Goal: Task Accomplishment & Management: Use online tool/utility

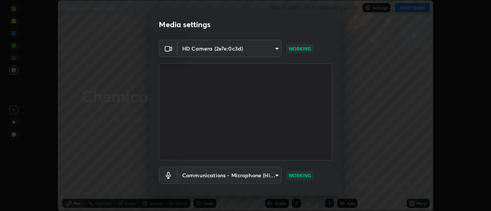
scroll to position [40, 0]
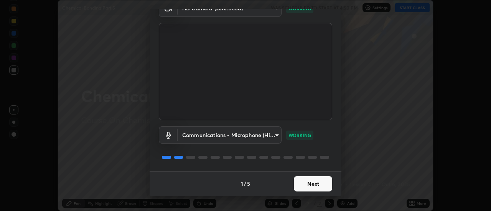
click at [319, 181] on button "Next" at bounding box center [313, 183] width 38 height 15
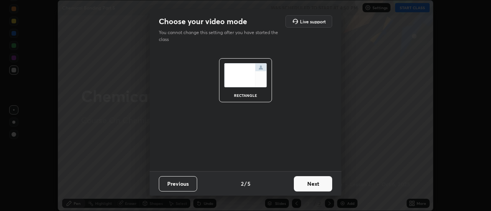
scroll to position [0, 0]
click at [319, 181] on button "Next" at bounding box center [313, 183] width 38 height 15
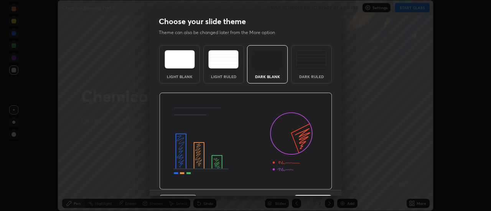
scroll to position [19, 0]
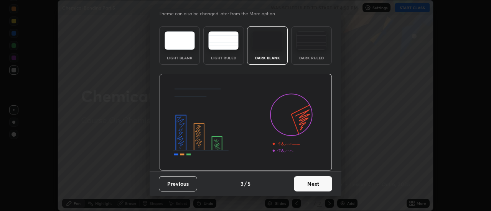
click at [313, 185] on button "Next" at bounding box center [313, 183] width 38 height 15
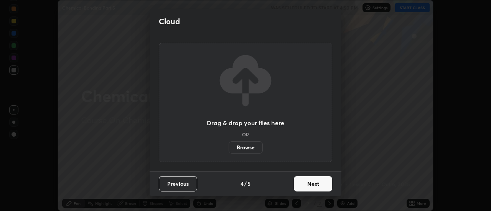
scroll to position [0, 0]
click at [313, 185] on button "Next" at bounding box center [313, 183] width 38 height 15
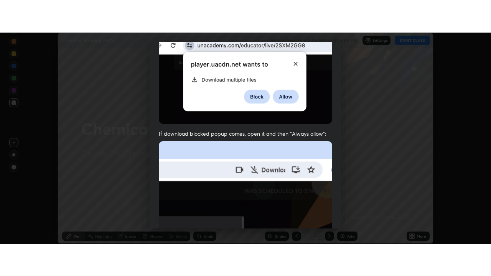
scroll to position [197, 0]
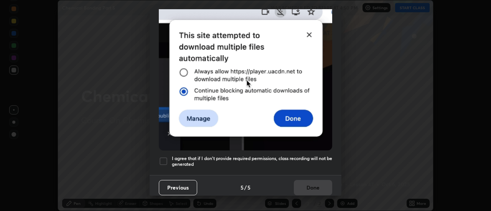
click at [304, 156] on h5 "I agree that if I don't provide required permissions, class recording will not …" at bounding box center [252, 162] width 160 height 12
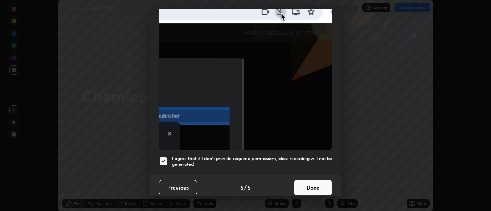
click at [311, 184] on button "Done" at bounding box center [313, 187] width 38 height 15
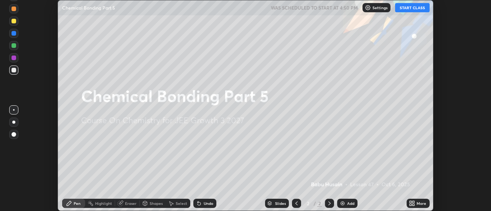
click at [419, 8] on button "START CLASS" at bounding box center [412, 7] width 34 height 9
click at [349, 202] on div "Add" at bounding box center [350, 204] width 7 height 4
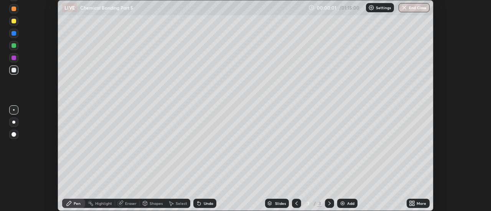
click at [410, 201] on icon at bounding box center [412, 203] width 6 height 6
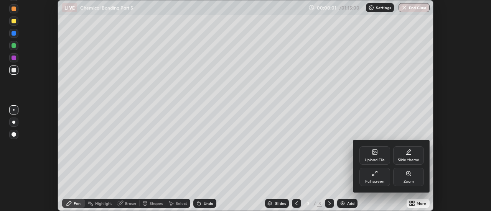
click at [379, 179] on div "Full screen" at bounding box center [374, 177] width 31 height 18
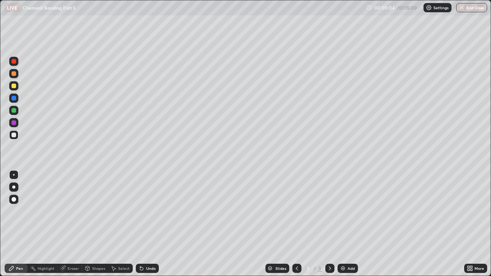
scroll to position [276, 491]
click at [14, 74] on div at bounding box center [13, 73] width 5 height 5
click at [16, 211] on div "Pen" at bounding box center [19, 268] width 7 height 4
click at [13, 84] on div at bounding box center [13, 86] width 5 height 5
click at [15, 99] on div at bounding box center [13, 98] width 5 height 5
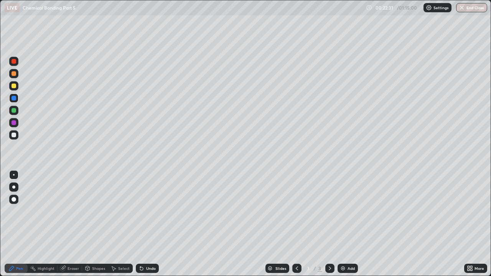
click at [14, 135] on div at bounding box center [13, 135] width 5 height 5
click at [71, 211] on div "Eraser" at bounding box center [72, 268] width 11 height 4
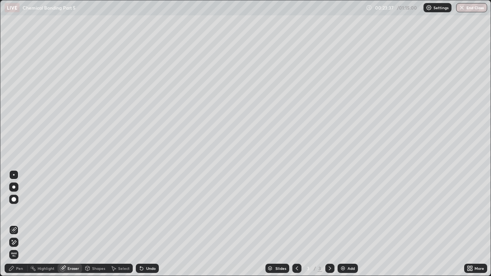
click at [20, 211] on div "Pen" at bounding box center [19, 268] width 7 height 4
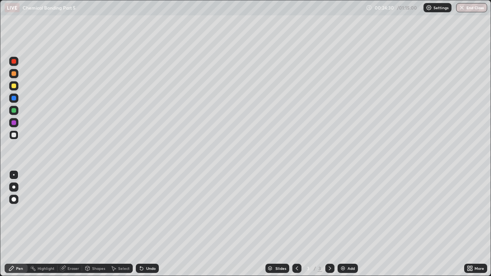
click at [40, 211] on div "Highlight" at bounding box center [43, 268] width 30 height 9
click at [16, 211] on div "Pen" at bounding box center [19, 268] width 7 height 4
click at [13, 99] on div at bounding box center [13, 98] width 5 height 5
click at [69, 211] on div "Eraser" at bounding box center [72, 268] width 11 height 4
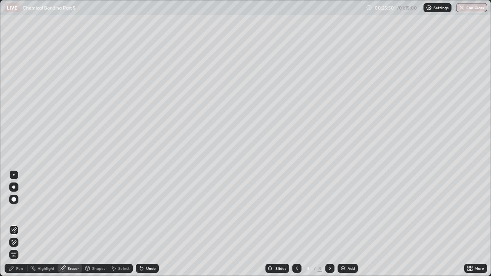
click at [20, 211] on div "Pen" at bounding box center [19, 268] width 7 height 4
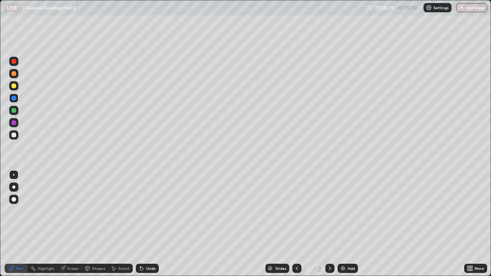
click at [147, 211] on div "Undo" at bounding box center [151, 268] width 10 height 4
click at [146, 211] on div "Undo" at bounding box center [147, 268] width 23 height 9
click at [147, 211] on div "Undo" at bounding box center [151, 268] width 10 height 4
click at [15, 85] on div at bounding box center [13, 86] width 5 height 5
click at [146, 211] on div "Undo" at bounding box center [151, 268] width 10 height 4
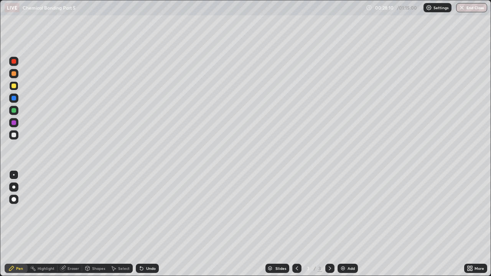
click at [143, 211] on icon at bounding box center [141, 268] width 6 height 6
click at [141, 211] on icon at bounding box center [141, 268] width 3 height 3
click at [154, 211] on div "Undo" at bounding box center [146, 268] width 26 height 15
click at [206, 211] on div "Slides 3 / 3 Add" at bounding box center [311, 268] width 305 height 15
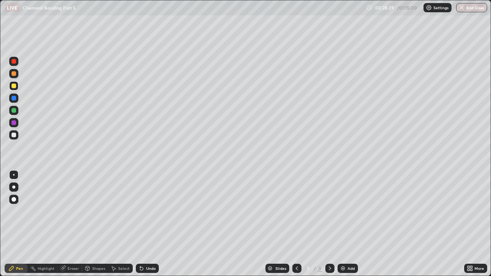
click at [207, 211] on div "Slides 3 / 3 Add" at bounding box center [311, 268] width 305 height 15
click at [14, 124] on div at bounding box center [13, 122] width 5 height 5
click at [146, 211] on div "Undo" at bounding box center [151, 268] width 10 height 4
click at [342, 211] on img at bounding box center [343, 268] width 6 height 6
click at [15, 84] on div at bounding box center [13, 86] width 5 height 5
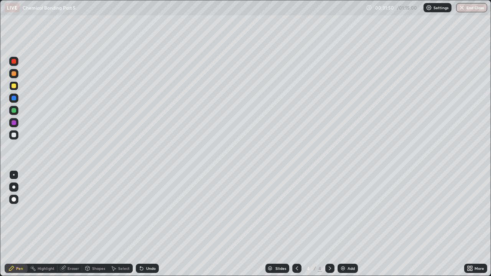
click at [68, 211] on div "Eraser" at bounding box center [72, 268] width 11 height 4
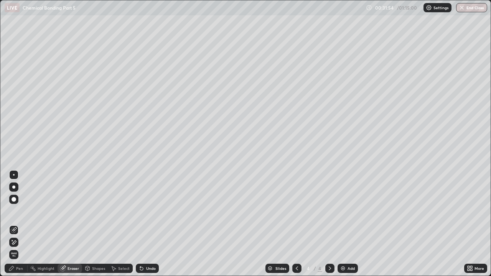
click at [16, 211] on div "Pen" at bounding box center [16, 268] width 23 height 9
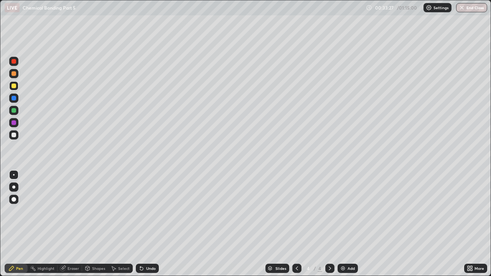
click at [35, 211] on icon at bounding box center [33, 268] width 6 height 6
click at [16, 211] on div "Pen" at bounding box center [19, 268] width 7 height 4
click at [14, 98] on div at bounding box center [13, 98] width 5 height 5
click at [16, 110] on div at bounding box center [13, 110] width 9 height 9
click at [146, 211] on div "Undo" at bounding box center [151, 268] width 10 height 4
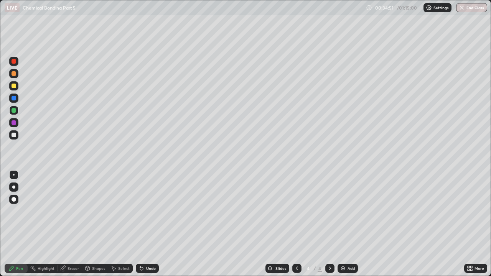
click at [143, 211] on icon at bounding box center [141, 268] width 6 height 6
click at [144, 211] on div "Undo" at bounding box center [147, 268] width 23 height 9
click at [151, 211] on div "Undo" at bounding box center [151, 268] width 10 height 4
click at [146, 211] on div "Undo" at bounding box center [151, 268] width 10 height 4
click at [14, 85] on div at bounding box center [13, 86] width 5 height 5
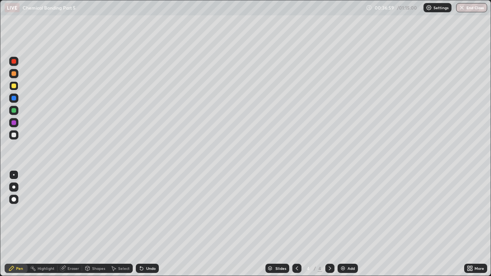
click at [67, 211] on div "Eraser" at bounding box center [72, 268] width 11 height 4
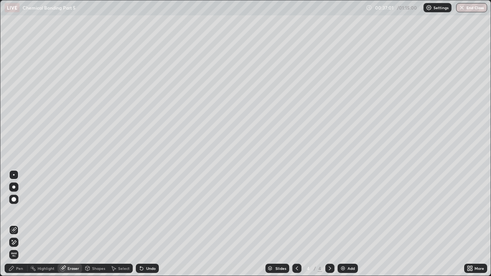
click at [16, 211] on icon at bounding box center [14, 242] width 6 height 7
click at [15, 211] on div "Pen" at bounding box center [16, 268] width 23 height 9
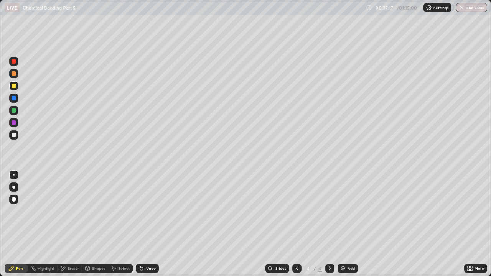
click at [14, 74] on div at bounding box center [13, 73] width 5 height 5
click at [14, 99] on div at bounding box center [13, 98] width 5 height 5
click at [151, 211] on div "Undo" at bounding box center [151, 268] width 10 height 4
click at [148, 211] on div "Undo" at bounding box center [151, 268] width 10 height 4
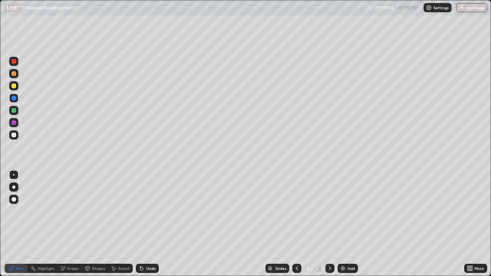
click at [13, 123] on div at bounding box center [13, 122] width 5 height 5
click at [13, 134] on div at bounding box center [13, 135] width 5 height 5
click at [14, 123] on div at bounding box center [13, 122] width 5 height 5
click at [16, 110] on div at bounding box center [13, 110] width 5 height 5
click at [357, 211] on div "Slides 4 / 4 Add" at bounding box center [311, 268] width 305 height 15
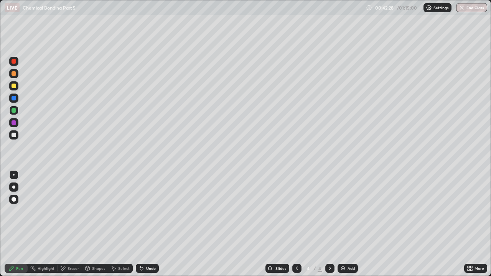
click at [296, 211] on icon at bounding box center [297, 268] width 6 height 6
click at [328, 211] on icon at bounding box center [330, 268] width 6 height 6
click at [71, 211] on div "Eraser" at bounding box center [72, 268] width 11 height 4
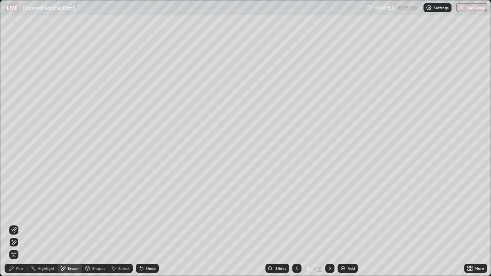
click at [14, 211] on icon at bounding box center [11, 268] width 6 height 6
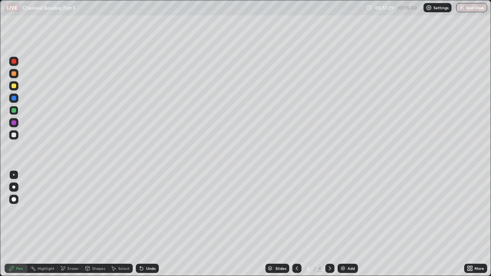
click at [347, 211] on div "Add" at bounding box center [350, 268] width 7 height 4
click at [16, 77] on div at bounding box center [13, 73] width 9 height 9
click at [12, 86] on div at bounding box center [13, 86] width 5 height 5
click at [15, 99] on div at bounding box center [13, 98] width 5 height 5
click at [15, 85] on div at bounding box center [13, 86] width 5 height 5
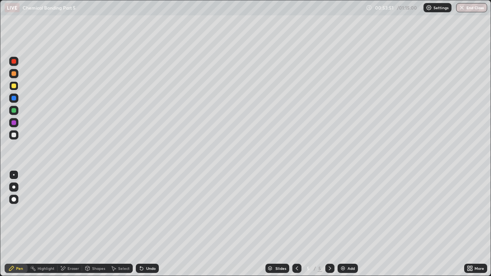
click at [13, 110] on div at bounding box center [13, 110] width 5 height 5
click at [12, 136] on div at bounding box center [13, 135] width 5 height 5
click at [16, 85] on div at bounding box center [13, 86] width 5 height 5
click at [13, 134] on div at bounding box center [13, 135] width 5 height 5
click at [14, 98] on div at bounding box center [13, 98] width 5 height 5
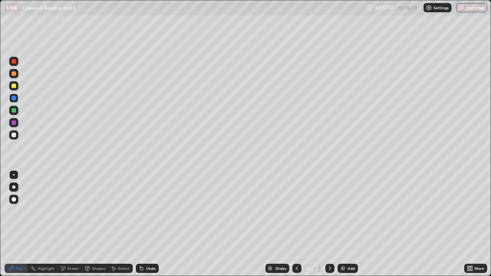
click at [270, 211] on div "Slides" at bounding box center [277, 268] width 24 height 9
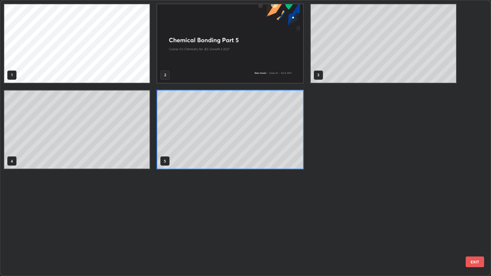
scroll to position [273, 486]
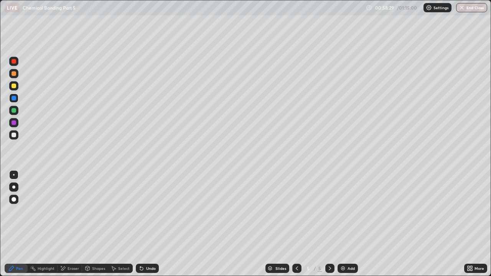
click at [143, 211] on icon at bounding box center [141, 268] width 6 height 6
click at [143, 211] on div "Undo" at bounding box center [147, 268] width 23 height 9
click at [143, 211] on icon at bounding box center [141, 268] width 6 height 6
click at [15, 136] on div at bounding box center [13, 135] width 5 height 5
click at [344, 211] on img at bounding box center [343, 268] width 6 height 6
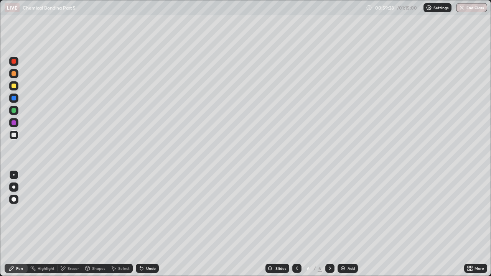
click at [13, 74] on div at bounding box center [13, 73] width 5 height 5
click at [148, 211] on div "Undo" at bounding box center [147, 268] width 23 height 9
click at [14, 84] on div at bounding box center [13, 86] width 5 height 5
click at [15, 136] on div at bounding box center [13, 135] width 5 height 5
click at [296, 211] on icon at bounding box center [297, 268] width 6 height 6
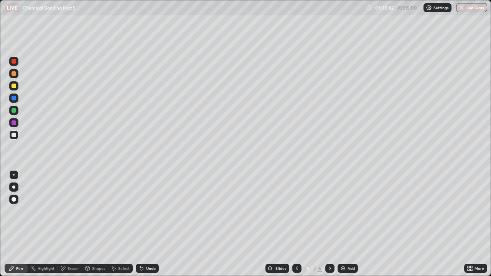
click at [296, 211] on icon at bounding box center [297, 268] width 6 height 6
click at [328, 211] on icon at bounding box center [330, 268] width 6 height 6
click at [328, 211] on div at bounding box center [329, 268] width 9 height 15
click at [16, 85] on div at bounding box center [13, 86] width 5 height 5
click at [344, 211] on img at bounding box center [343, 268] width 6 height 6
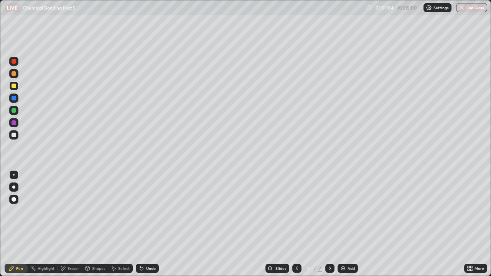
click at [14, 75] on div at bounding box center [13, 73] width 5 height 5
click at [150, 211] on div "Undo" at bounding box center [147, 268] width 23 height 9
click at [146, 211] on div "Undo" at bounding box center [151, 268] width 10 height 4
click at [149, 211] on div "Undo" at bounding box center [151, 268] width 10 height 4
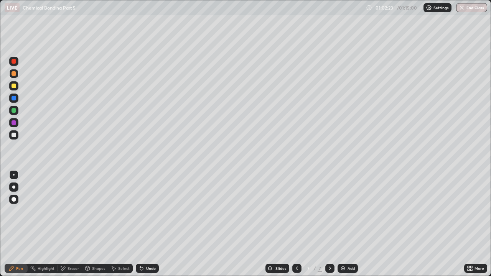
click at [14, 88] on div at bounding box center [13, 86] width 5 height 5
click at [14, 97] on div at bounding box center [13, 98] width 5 height 5
click at [14, 113] on div at bounding box center [13, 110] width 9 height 9
click at [13, 136] on div at bounding box center [13, 135] width 5 height 5
click at [149, 211] on div "Undo" at bounding box center [151, 268] width 10 height 4
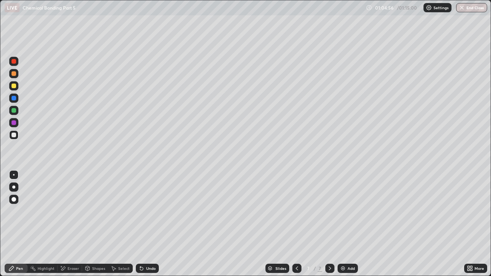
click at [144, 211] on div "Undo" at bounding box center [147, 268] width 23 height 9
click at [141, 211] on icon at bounding box center [141, 268] width 3 height 3
click at [141, 211] on icon at bounding box center [141, 268] width 6 height 6
click at [147, 211] on div "Undo" at bounding box center [151, 268] width 10 height 4
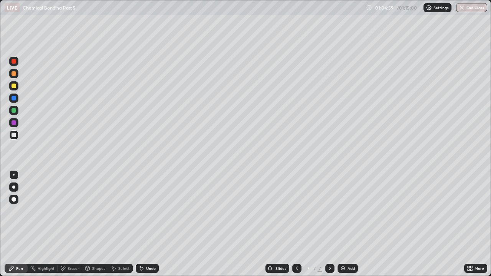
click at [144, 211] on div "Undo" at bounding box center [147, 268] width 23 height 9
click at [141, 211] on icon at bounding box center [141, 268] width 6 height 6
click at [14, 85] on div at bounding box center [13, 86] width 5 height 5
click at [15, 124] on div at bounding box center [13, 122] width 5 height 5
click at [146, 211] on div "Undo" at bounding box center [151, 268] width 10 height 4
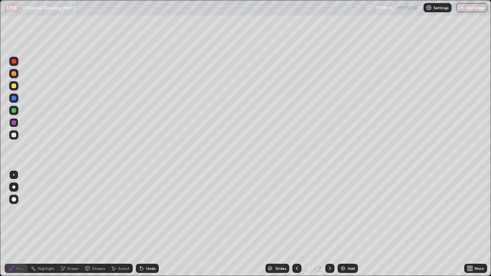
click at [143, 211] on icon at bounding box center [141, 268] width 6 height 6
click at [14, 109] on div at bounding box center [13, 110] width 5 height 5
click at [12, 136] on div at bounding box center [13, 135] width 5 height 5
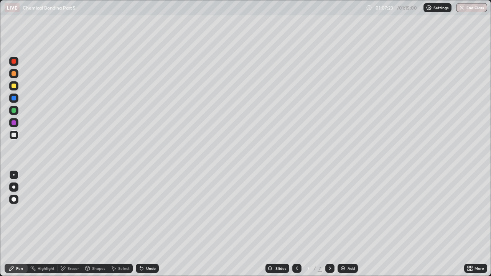
click at [295, 211] on icon at bounding box center [297, 268] width 6 height 6
click at [292, 211] on div at bounding box center [296, 268] width 9 height 9
click at [294, 211] on div at bounding box center [296, 268] width 9 height 9
click at [328, 211] on icon at bounding box center [330, 268] width 6 height 6
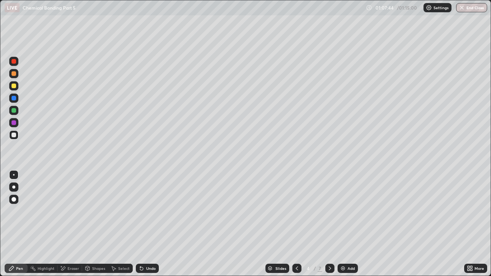
click at [328, 211] on icon at bounding box center [330, 268] width 6 height 6
click at [329, 211] on icon at bounding box center [330, 268] width 6 height 6
click at [374, 211] on div "Slides 7 / 7 Add" at bounding box center [311, 268] width 305 height 15
click at [442, 211] on div "Slides 7 / 7 Add" at bounding box center [311, 268] width 305 height 15
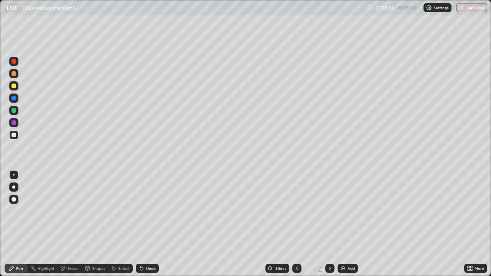
click at [466, 211] on div "More" at bounding box center [475, 268] width 23 height 15
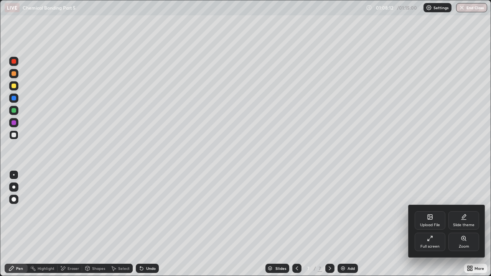
click at [419, 164] on div at bounding box center [245, 138] width 491 height 276
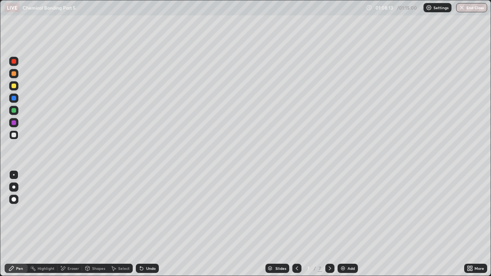
click at [466, 211] on div "More" at bounding box center [475, 268] width 23 height 15
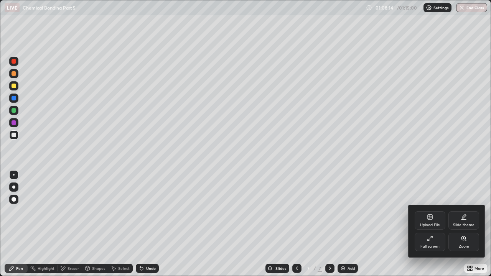
click at [424, 163] on div at bounding box center [245, 138] width 491 height 276
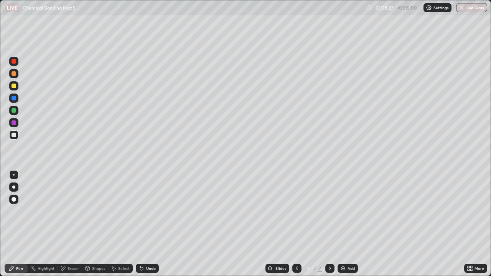
click at [295, 211] on icon at bounding box center [297, 268] width 6 height 6
click at [370, 7] on icon at bounding box center [369, 8] width 6 height 6
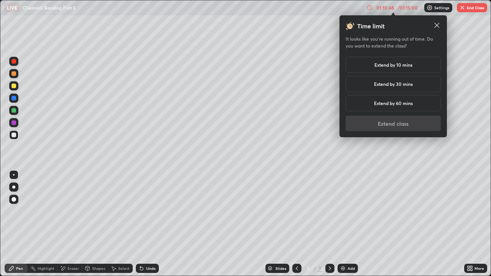
click at [436, 27] on icon at bounding box center [437, 25] width 8 height 8
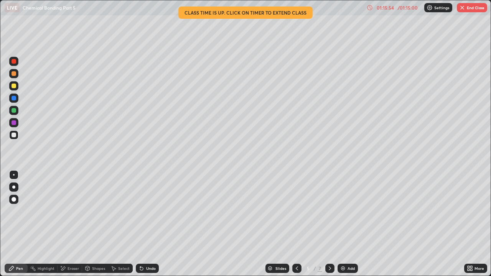
click at [328, 211] on icon at bounding box center [330, 268] width 6 height 6
click at [329, 211] on icon at bounding box center [330, 268] width 6 height 6
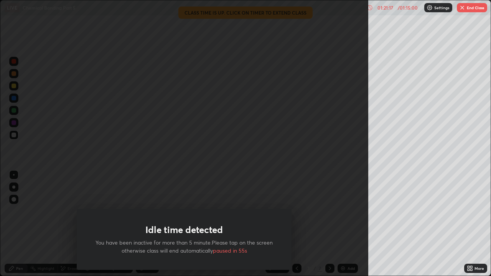
click at [370, 7] on icon at bounding box center [369, 8] width 6 height 6
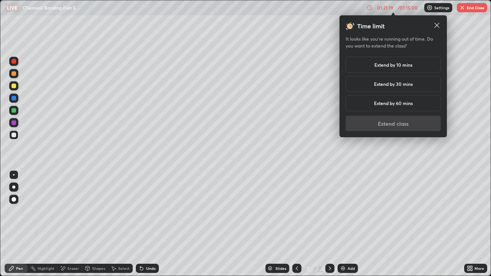
click at [405, 66] on h5 "Extend by 10 mins" at bounding box center [393, 64] width 38 height 7
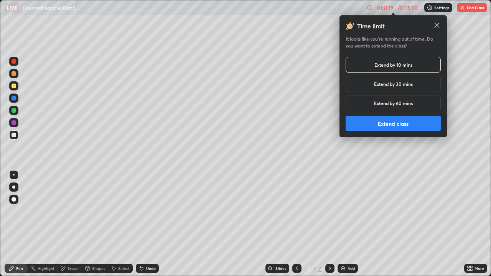
click at [406, 125] on button "Extend class" at bounding box center [392, 123] width 95 height 15
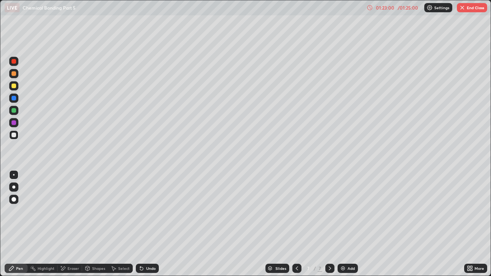
click at [467, 9] on button "End Class" at bounding box center [472, 7] width 30 height 9
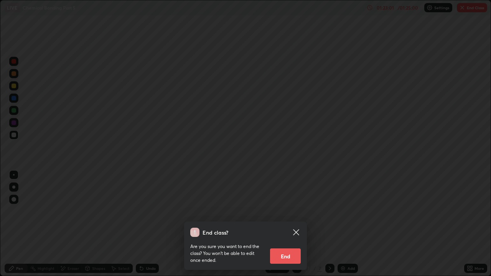
click at [280, 211] on button "End" at bounding box center [285, 255] width 31 height 15
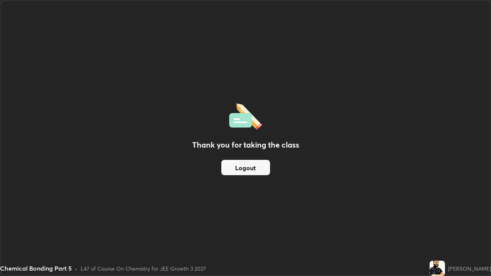
click at [338, 211] on div "Thank you for taking the class Logout" at bounding box center [245, 137] width 490 height 275
